Goal: Navigation & Orientation: Find specific page/section

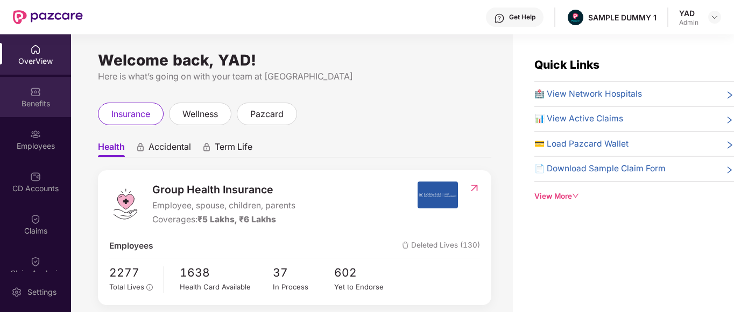
click at [25, 87] on div "Benefits" at bounding box center [35, 97] width 71 height 40
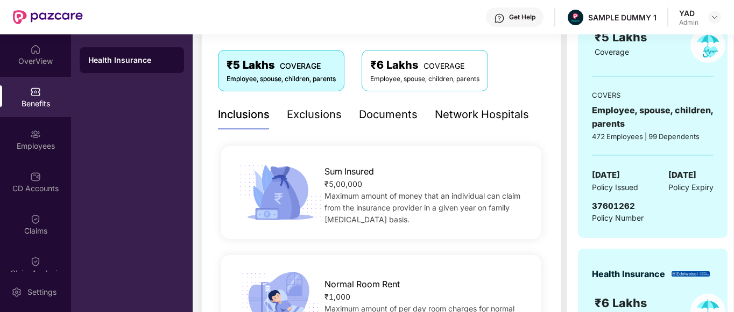
scroll to position [200, 0]
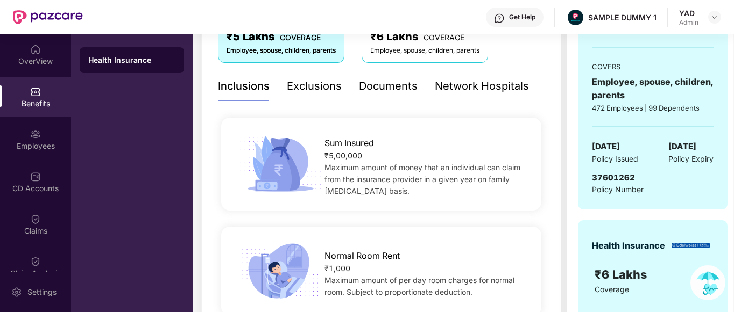
click at [305, 101] on div "Exclusions" at bounding box center [314, 87] width 55 height 30
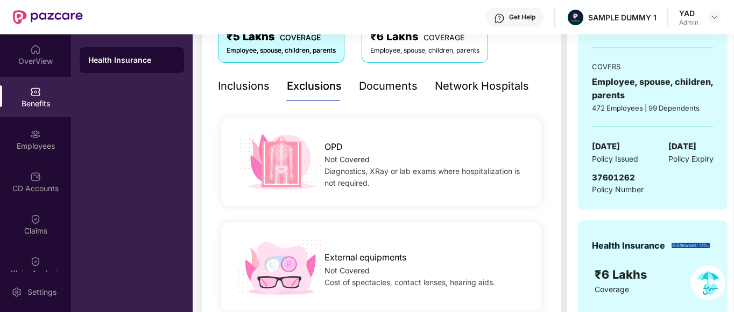
click at [387, 81] on div "Documents" at bounding box center [388, 86] width 59 height 17
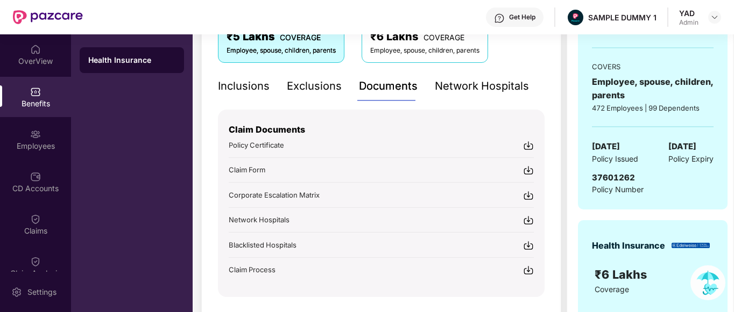
click at [486, 83] on div "Network Hospitals" at bounding box center [482, 86] width 94 height 17
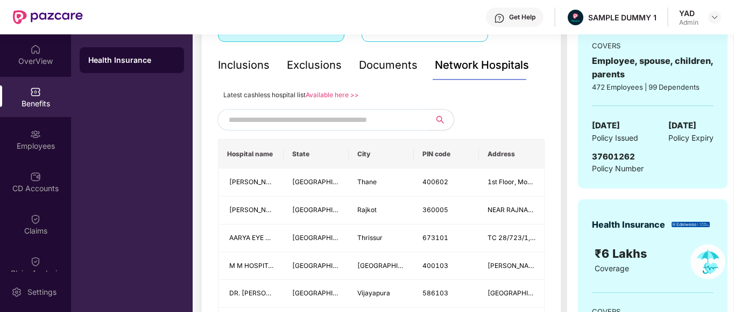
scroll to position [222, 0]
click at [27, 143] on div "Employees" at bounding box center [35, 146] width 71 height 11
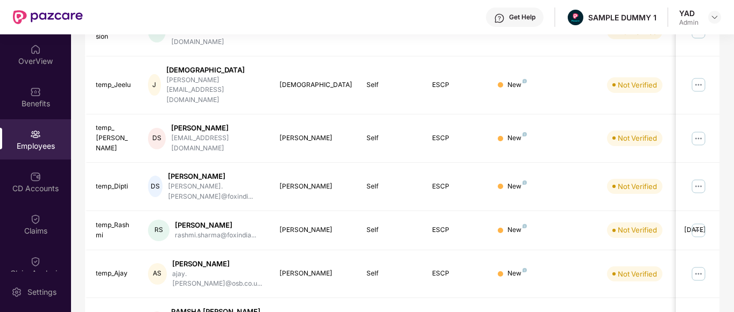
scroll to position [0, 0]
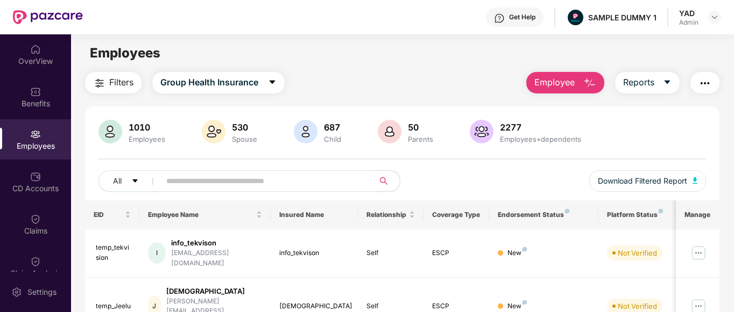
click at [569, 87] on span "Employee" at bounding box center [554, 82] width 40 height 13
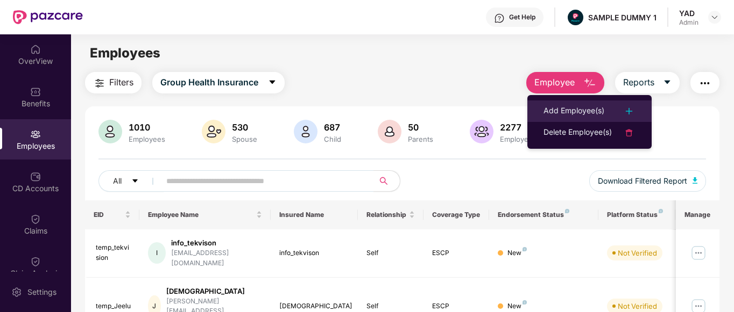
click at [559, 105] on div "Add Employee(s)" at bounding box center [573, 111] width 61 height 13
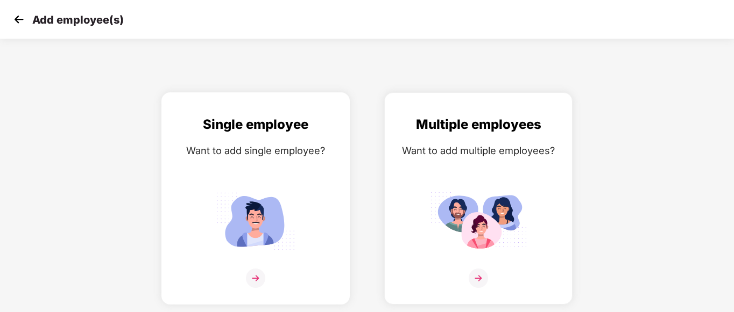
click at [280, 186] on div "Single employee Want to add single employee?" at bounding box center [256, 208] width 166 height 187
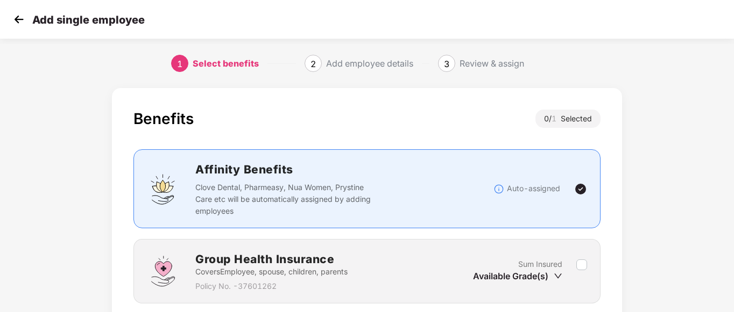
scroll to position [84, 0]
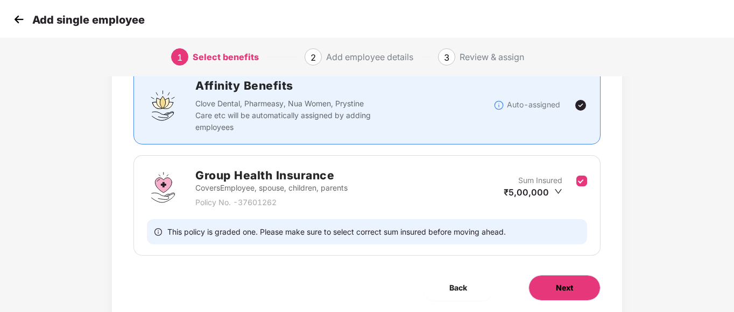
click at [564, 288] on span "Next" at bounding box center [564, 288] width 17 height 12
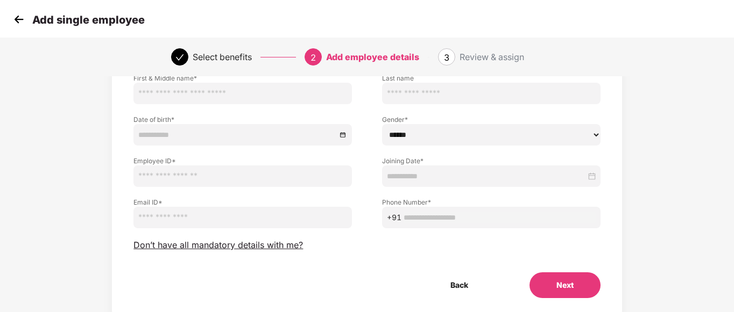
scroll to position [0, 0]
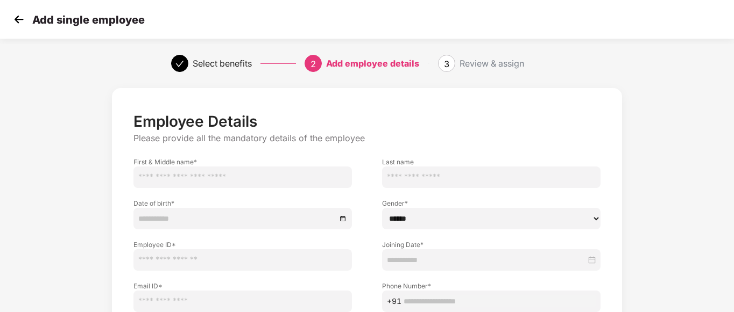
click at [22, 24] on img at bounding box center [19, 19] width 16 height 16
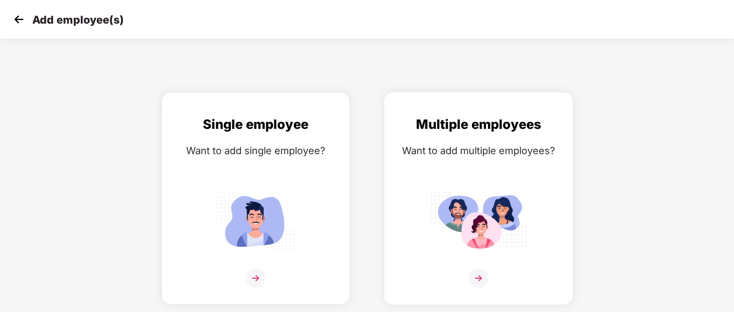
click at [469, 162] on div "Multiple employees Want to add multiple employees?" at bounding box center [478, 208] width 166 height 187
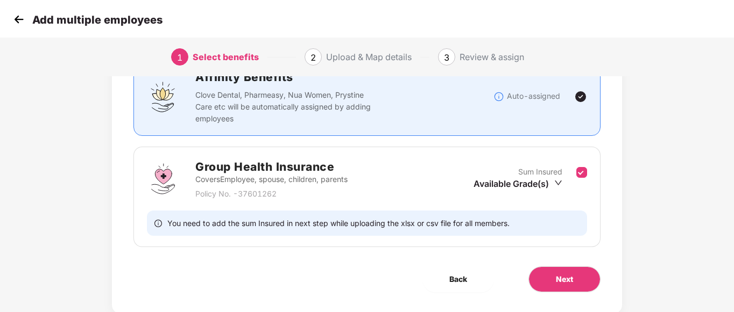
scroll to position [93, 0]
click at [556, 283] on span "Next" at bounding box center [564, 279] width 17 height 12
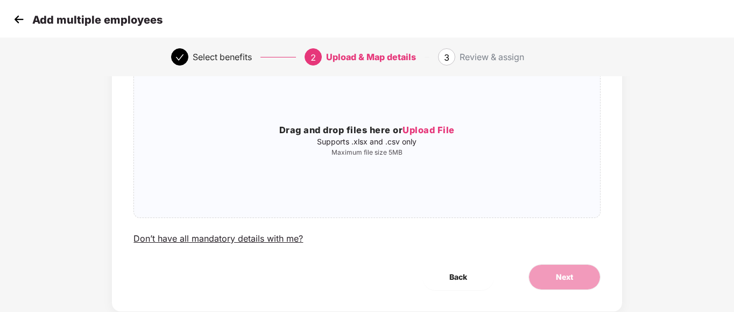
scroll to position [0, 0]
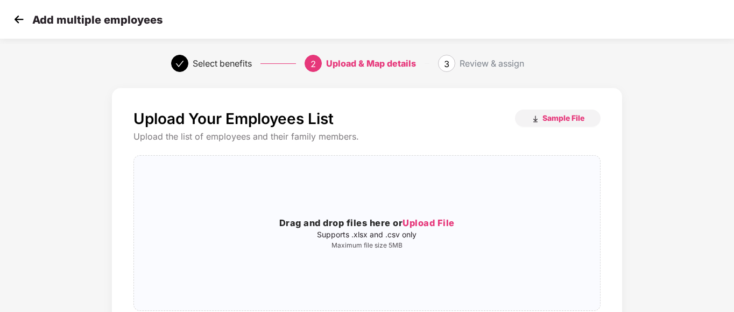
click at [23, 24] on img at bounding box center [19, 19] width 16 height 16
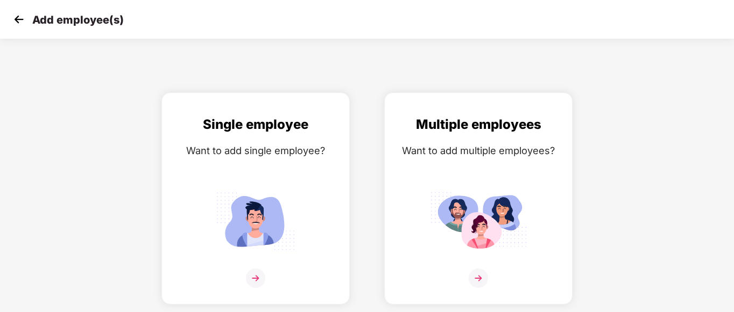
click at [23, 24] on img at bounding box center [19, 19] width 16 height 16
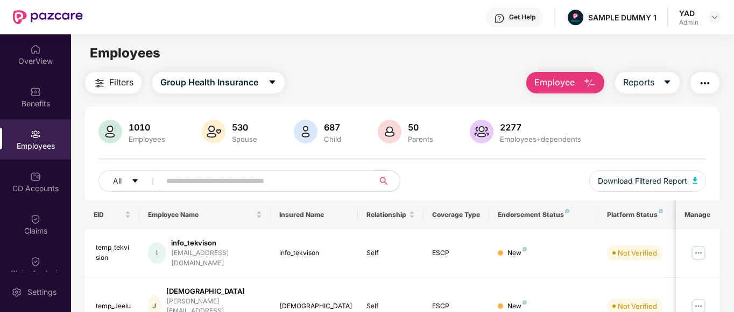
click at [711, 78] on img "button" at bounding box center [704, 83] width 13 height 13
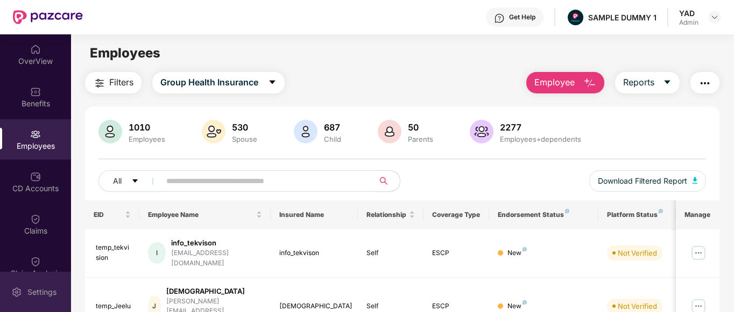
click at [5, 291] on div "Settings" at bounding box center [35, 292] width 71 height 40
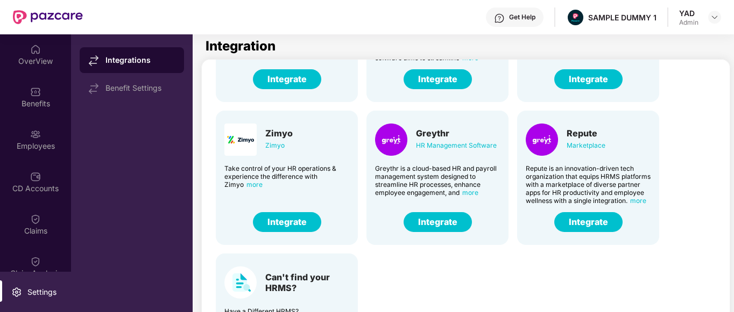
scroll to position [75, 0]
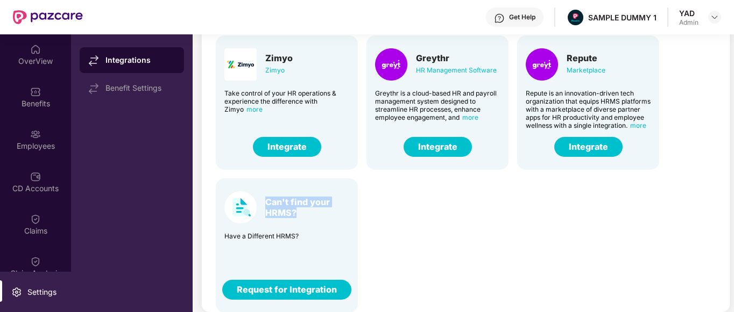
drag, startPoint x: 265, startPoint y: 200, endPoint x: 337, endPoint y: 214, distance: 74.0
click at [337, 214] on div "Can't find your HRMS?" at bounding box center [286, 207] width 125 height 32
click at [416, 232] on div "Darwin HR Management Software Discover the true meaning of human potential with…" at bounding box center [466, 27] width 519 height 572
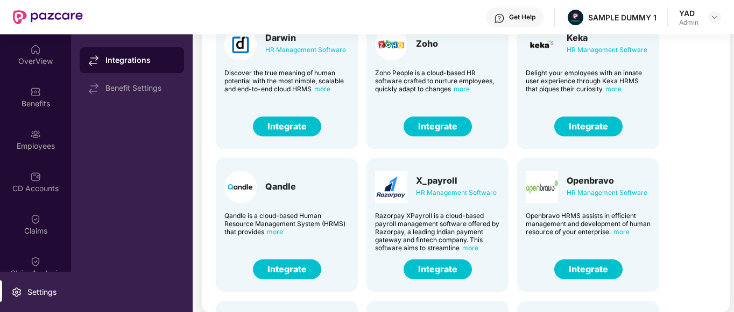
scroll to position [0, 0]
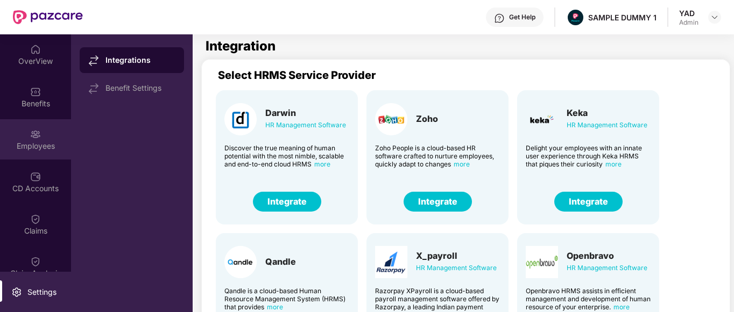
click at [28, 145] on div "Employees" at bounding box center [35, 146] width 71 height 11
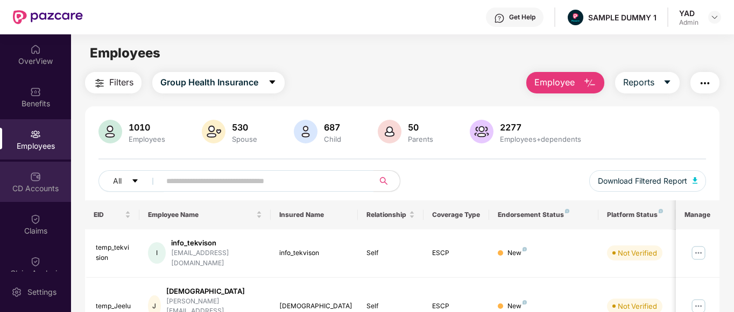
click at [25, 188] on div "CD Accounts" at bounding box center [35, 188] width 71 height 11
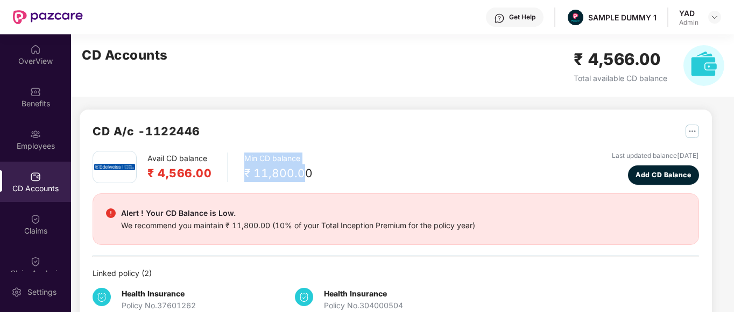
drag, startPoint x: 238, startPoint y: 161, endPoint x: 304, endPoint y: 175, distance: 68.2
click at [304, 175] on div "Avail CD balance ₹ 4,566.00 Min CD balance ₹ 11,800.00" at bounding box center [202, 167] width 220 height 32
click at [337, 173] on div "Avail CD balance ₹ 4,566.00 Min CD balance ₹ 11,800.00 Last updated balance [DA…" at bounding box center [395, 168] width 606 height 34
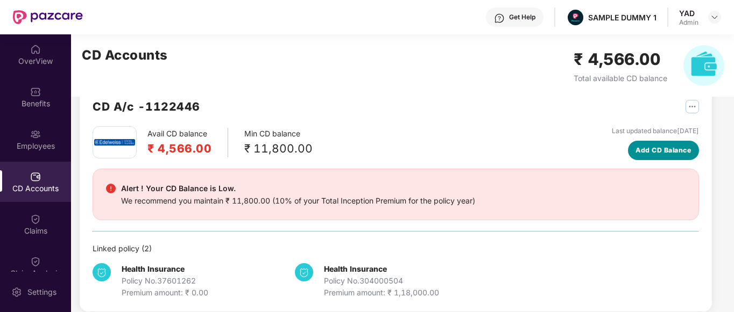
click at [654, 153] on span "Add CD Balance" at bounding box center [662, 150] width 55 height 10
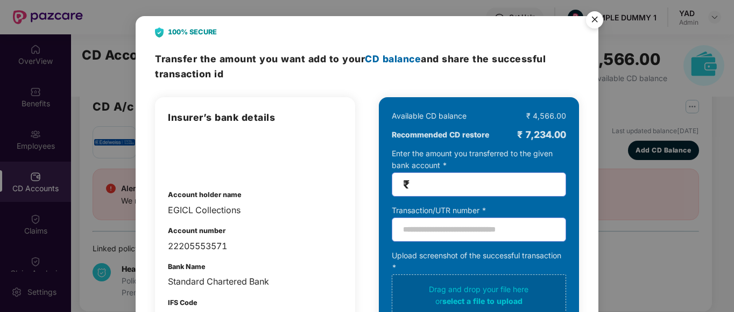
scroll to position [97, 0]
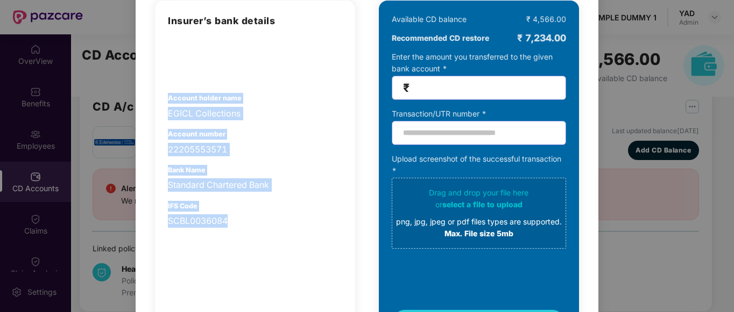
drag, startPoint x: 159, startPoint y: 92, endPoint x: 252, endPoint y: 216, distance: 154.0
click at [252, 216] on div "Insurer’s bank details Account holder name EGICL Collections Account number 222…" at bounding box center [255, 173] width 200 height 344
click at [307, 144] on div "22205553571" at bounding box center [255, 149] width 174 height 13
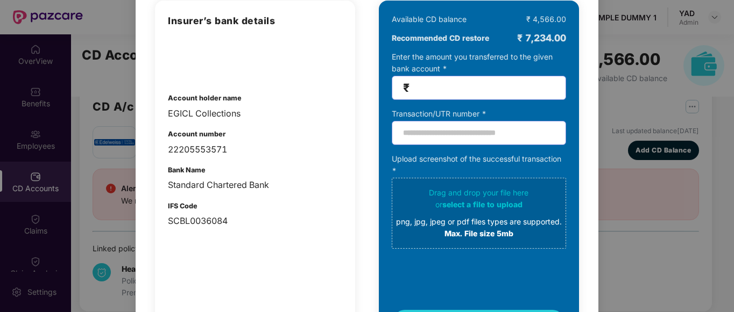
scroll to position [0, 0]
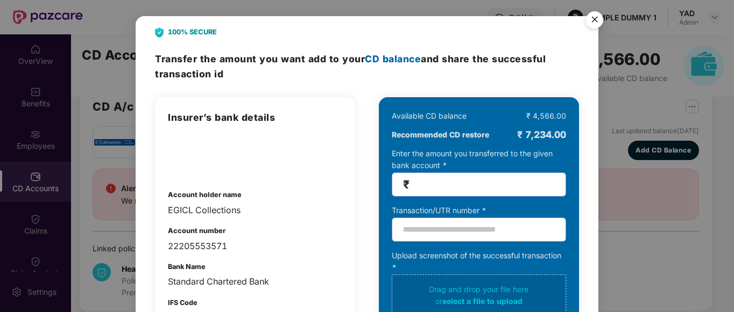
click at [592, 20] on img "Close" at bounding box center [594, 21] width 30 height 30
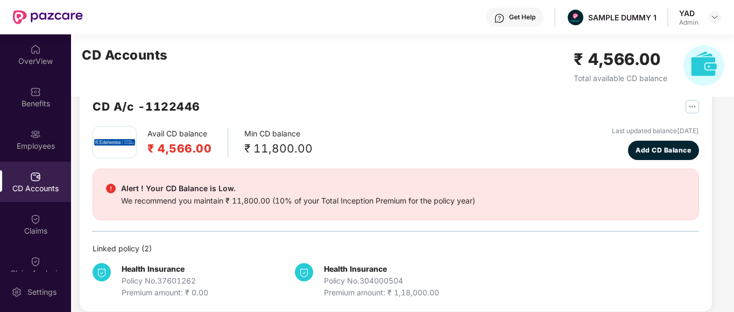
click at [418, 119] on div "CD A/c - 1122446" at bounding box center [395, 112] width 606 height 29
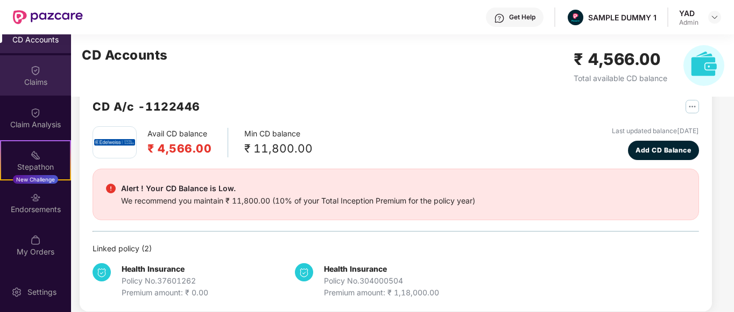
scroll to position [149, 0]
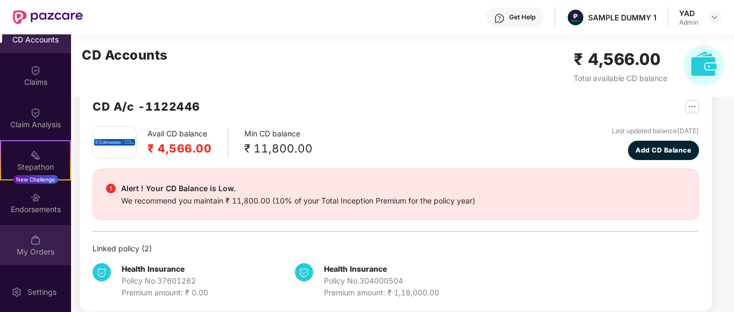
click at [8, 246] on div "My Orders" at bounding box center [35, 245] width 71 height 40
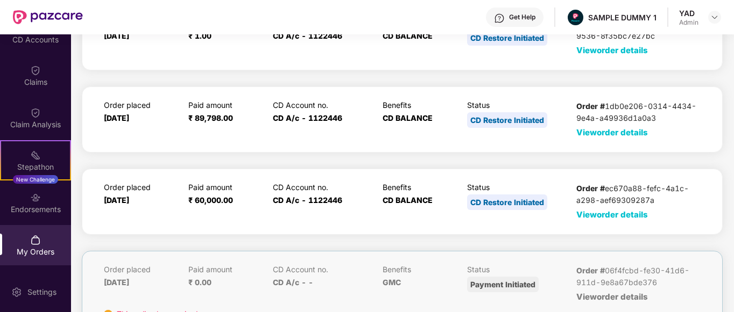
scroll to position [75, 0]
click at [596, 133] on span "View order details" at bounding box center [612, 132] width 72 height 10
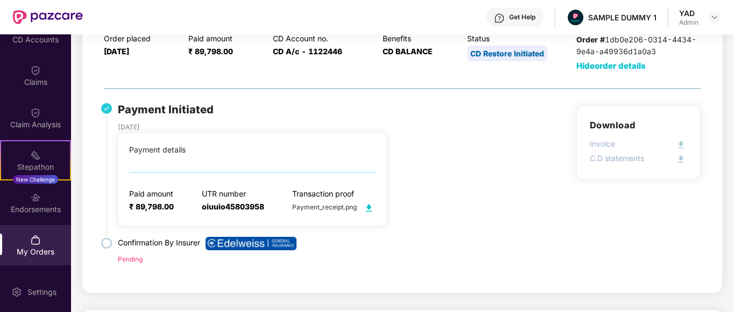
scroll to position [125, 0]
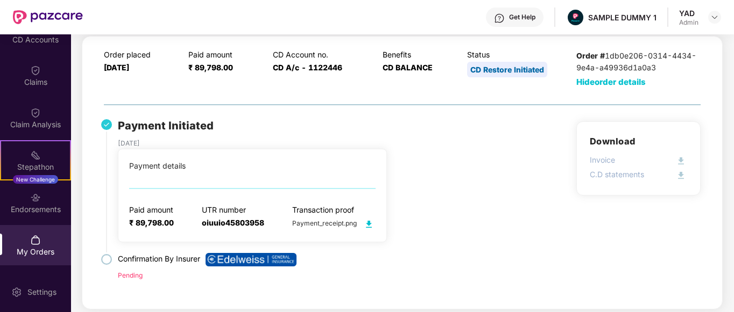
click at [596, 81] on span "Hide order details" at bounding box center [610, 82] width 69 height 10
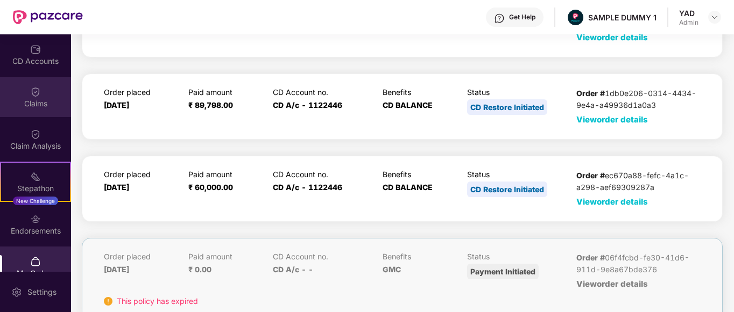
scroll to position [127, 0]
click at [20, 92] on div "Claims" at bounding box center [35, 97] width 71 height 40
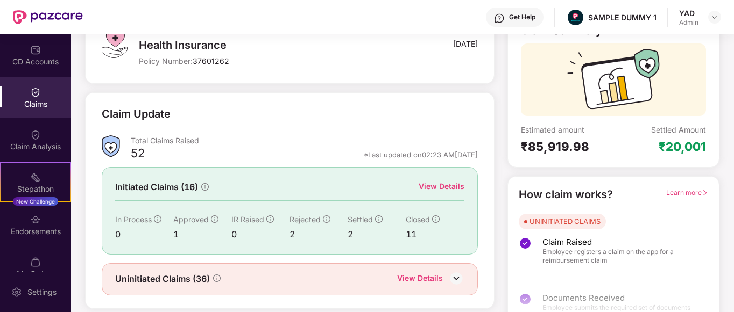
click at [450, 189] on div "View Details" at bounding box center [441, 187] width 46 height 12
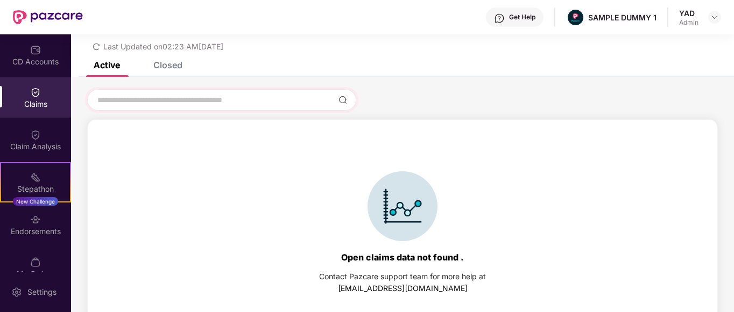
scroll to position [46, 0]
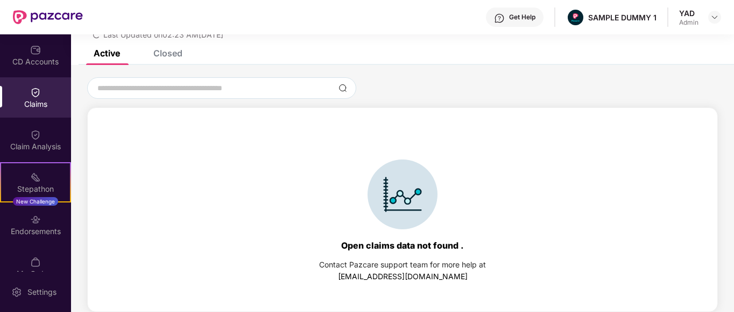
click at [167, 53] on div "Closed" at bounding box center [167, 53] width 29 height 11
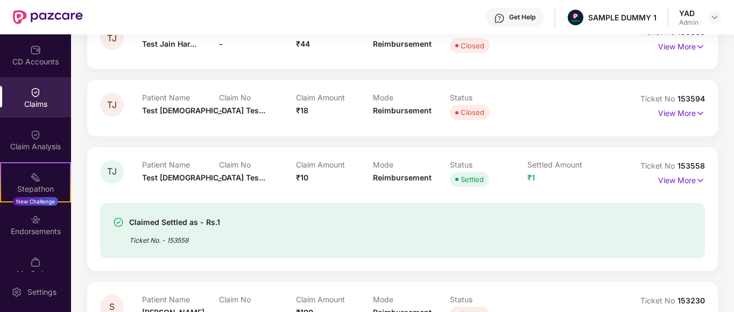
scroll to position [183, 0]
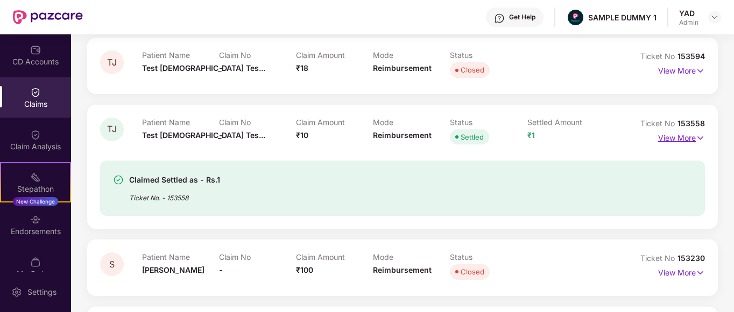
click at [689, 141] on p "View More" at bounding box center [681, 137] width 47 height 15
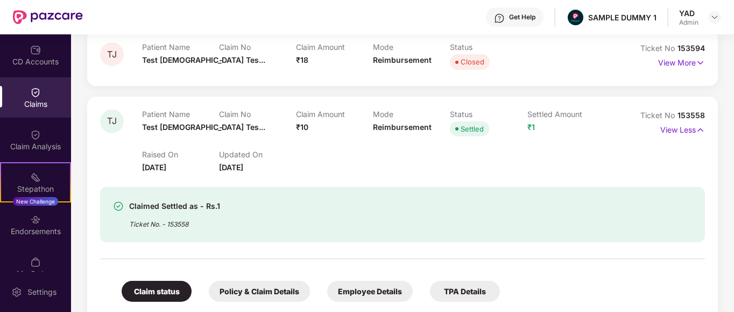
scroll to position [0, 0]
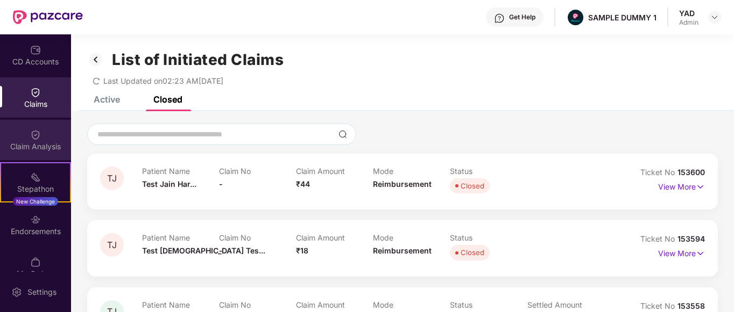
click at [35, 135] on img at bounding box center [35, 135] width 11 height 11
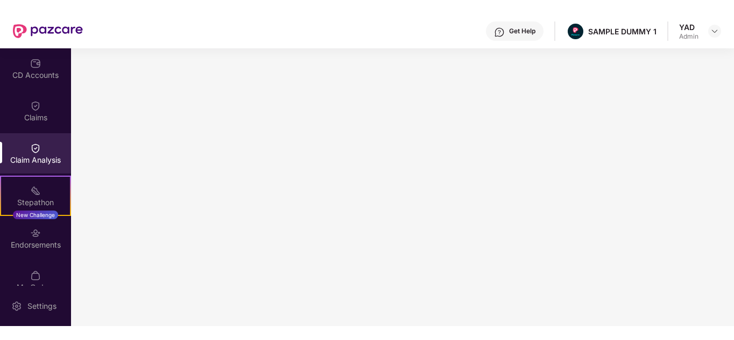
scroll to position [127, 0]
